Goal: Task Accomplishment & Management: Manage account settings

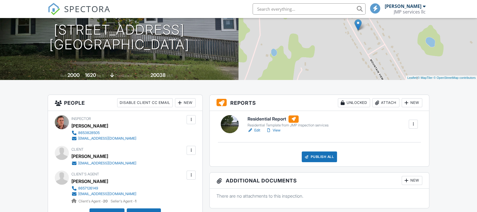
scroll to position [94, 0]
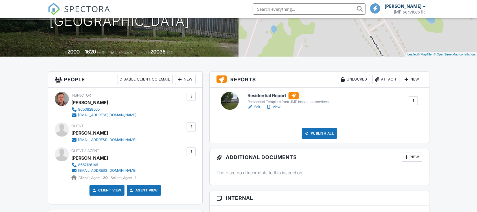
click at [265, 95] on h6 "Residential Report" at bounding box center [287, 95] width 81 height 7
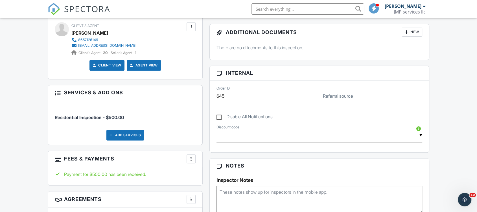
click at [60, 93] on div at bounding box center [58, 93] width 6 height 6
click at [56, 93] on div at bounding box center [58, 93] width 6 height 6
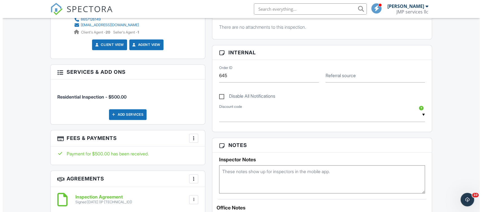
scroll to position [251, 0]
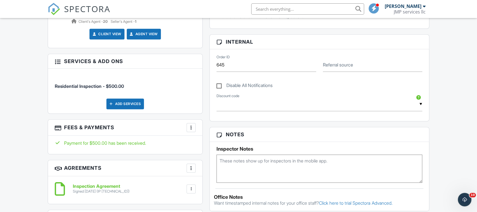
click at [192, 125] on div at bounding box center [191, 128] width 6 height 6
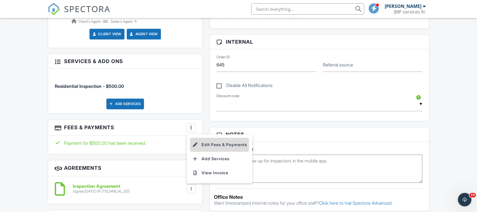
click at [208, 145] on li "Edit Fees & Payments" at bounding box center [219, 145] width 59 height 14
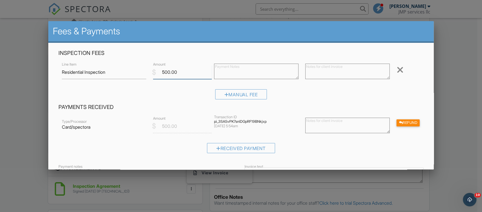
drag, startPoint x: 168, startPoint y: 72, endPoint x: 161, endPoint y: 73, distance: 7.1
click at [161, 73] on input "500.00" at bounding box center [182, 72] width 59 height 14
type input "950.00"
click at [270, 72] on textarea at bounding box center [256, 72] width 84 height 16
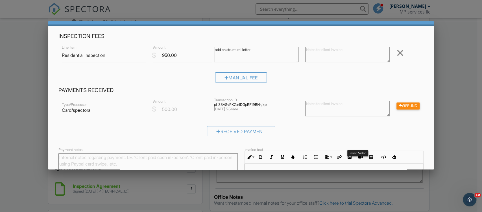
scroll to position [80, 0]
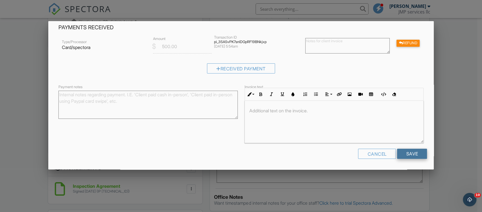
type textarea "add on structural letter"
click at [409, 154] on input "Save" at bounding box center [412, 154] width 30 height 10
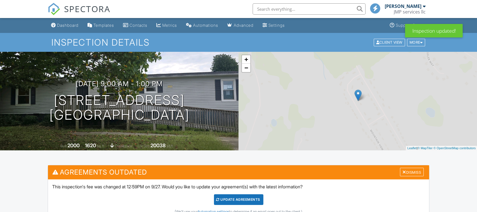
click at [254, 196] on div "Update Agreements" at bounding box center [238, 200] width 49 height 11
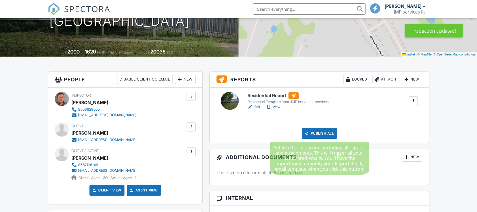
click at [319, 134] on div "Publish All" at bounding box center [319, 133] width 35 height 11
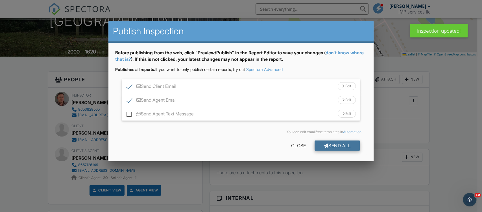
click at [332, 144] on div "Send All" at bounding box center [336, 146] width 45 height 10
